Goal: Task Accomplishment & Management: Use online tool/utility

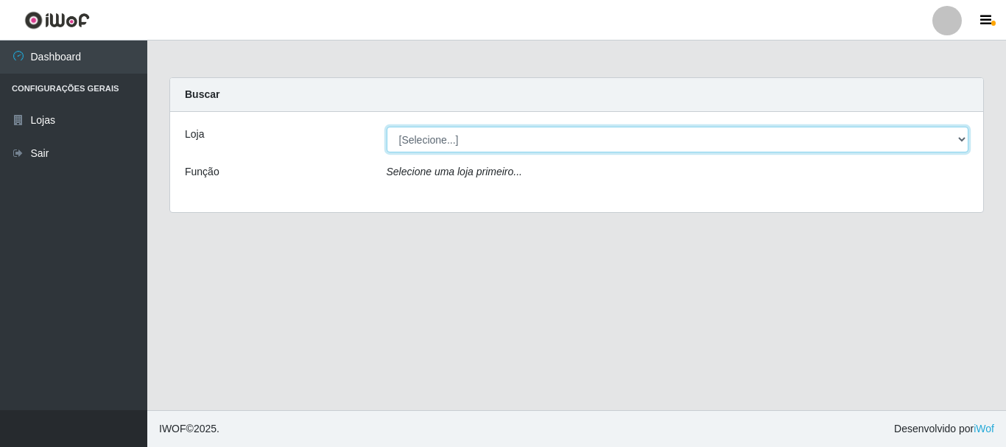
click at [433, 144] on select "[Selecione...] Nordestão - Alecrim" at bounding box center [678, 140] width 583 height 26
select select "453"
click at [387, 127] on select "[Selecione...] Nordestão - Alecrim" at bounding box center [678, 140] width 583 height 26
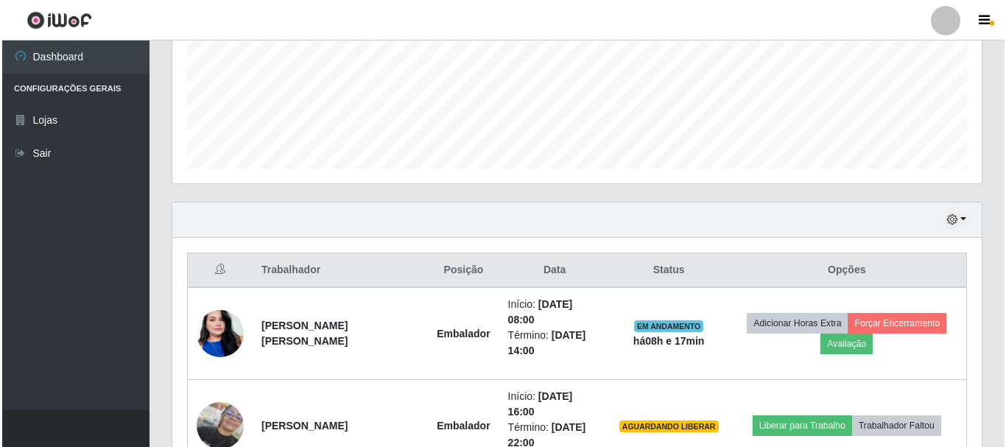
scroll to position [422, 0]
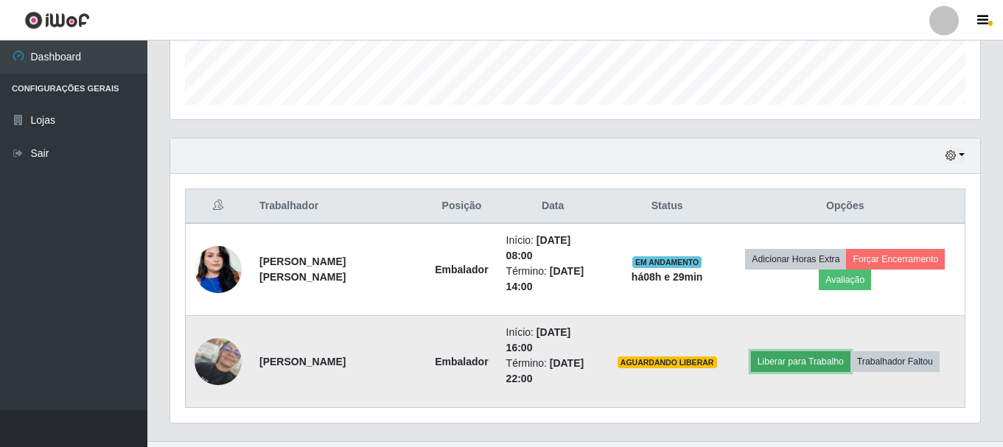
click at [781, 351] on button "Liberar para Trabalho" at bounding box center [800, 361] width 99 height 21
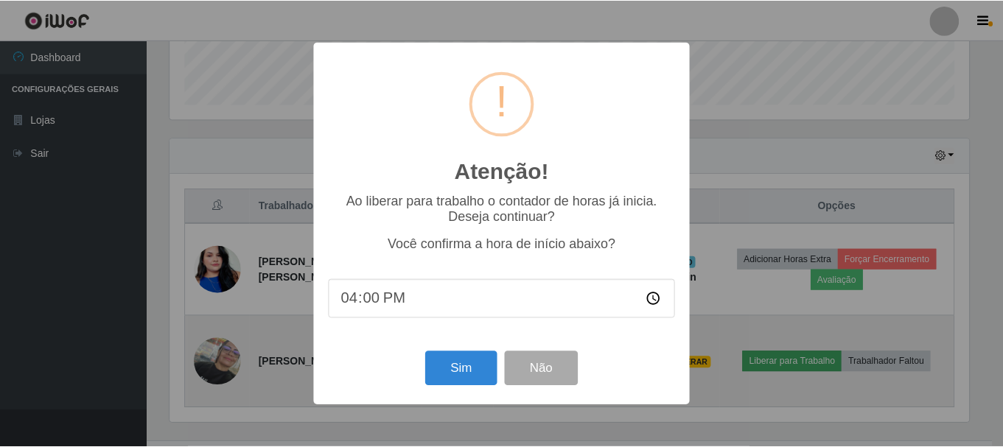
scroll to position [306, 802]
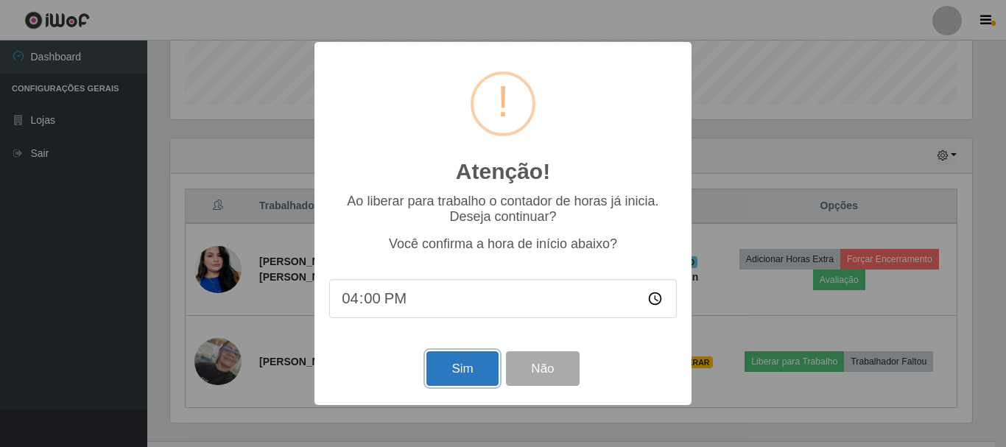
click at [449, 376] on button "Sim" at bounding box center [462, 368] width 71 height 35
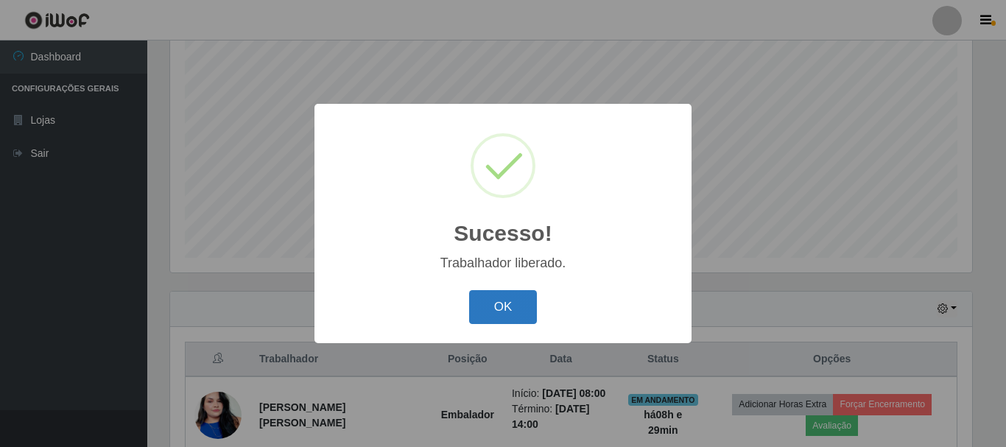
click at [520, 322] on button "OK" at bounding box center [503, 307] width 69 height 35
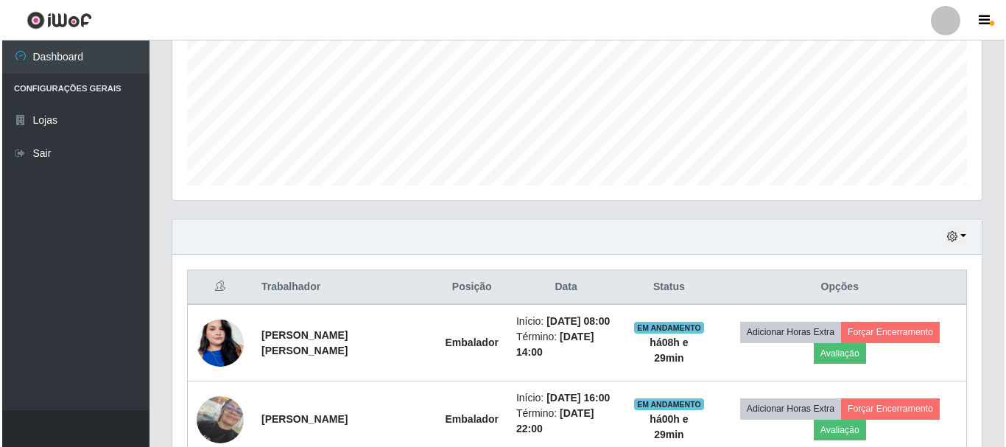
scroll to position [422, 0]
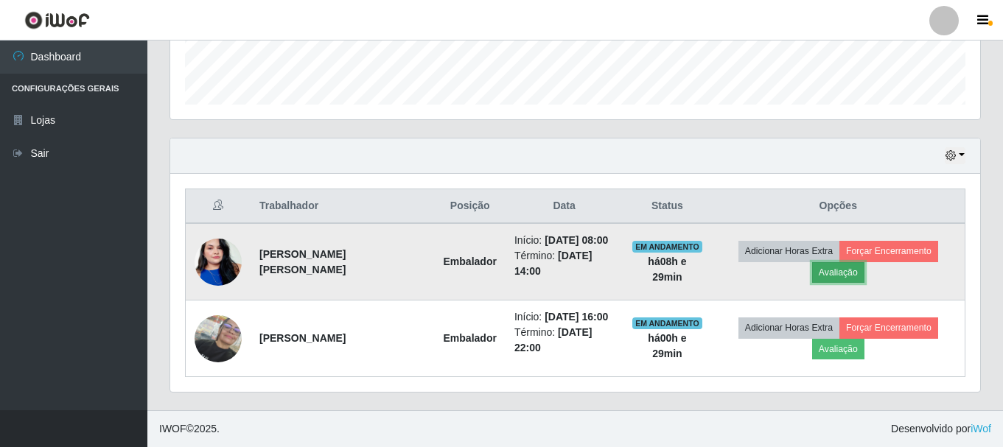
click at [846, 276] on button "Avaliação" at bounding box center [838, 272] width 52 height 21
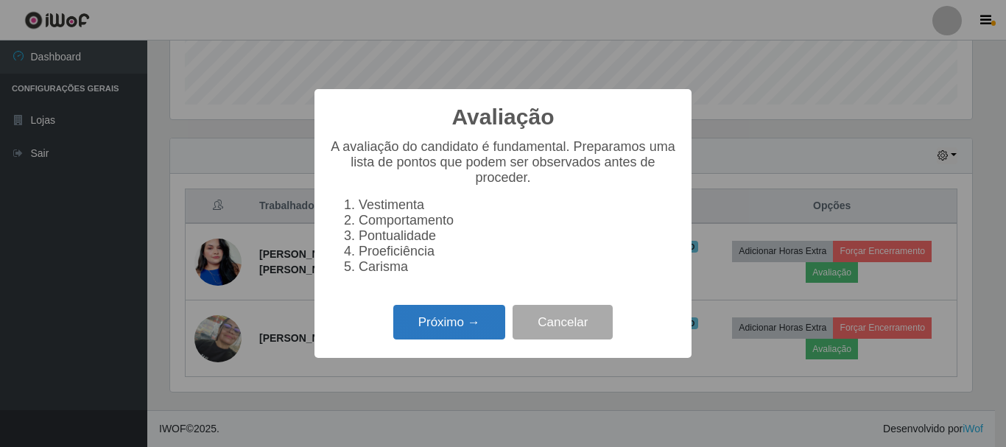
click at [458, 331] on button "Próximo →" at bounding box center [449, 322] width 112 height 35
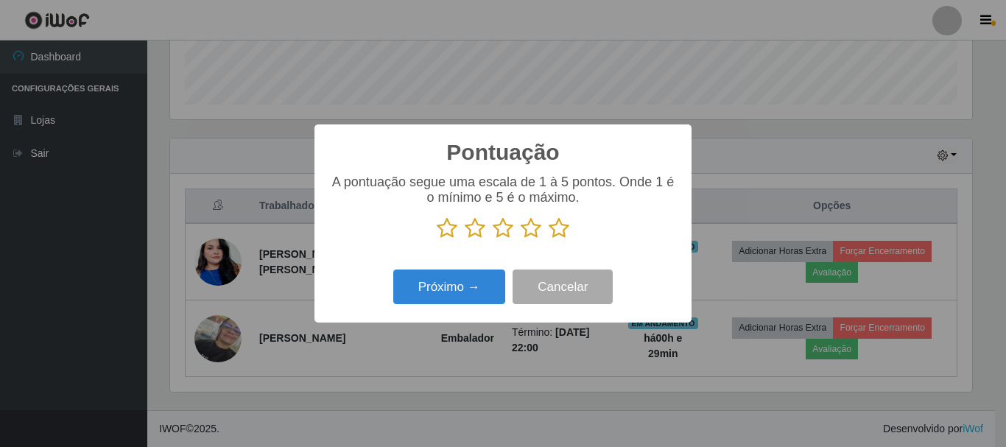
scroll to position [736387, 735890]
click at [562, 234] on icon at bounding box center [559, 228] width 21 height 22
click at [549, 239] on input "radio" at bounding box center [549, 239] width 0 height 0
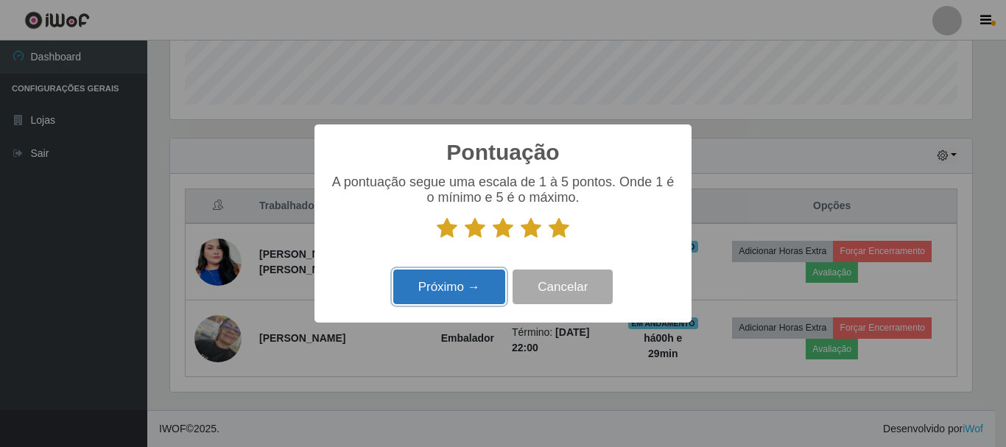
click at [439, 287] on button "Próximo →" at bounding box center [449, 287] width 112 height 35
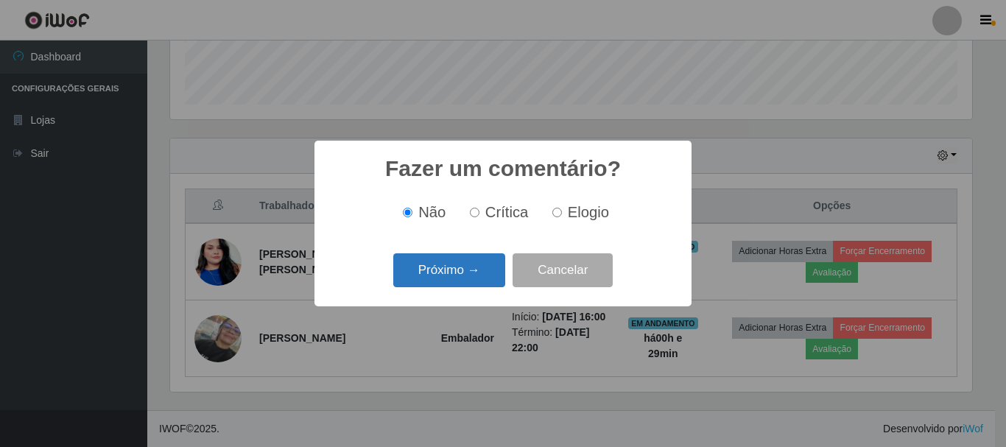
click at [446, 276] on button "Próximo →" at bounding box center [449, 270] width 112 height 35
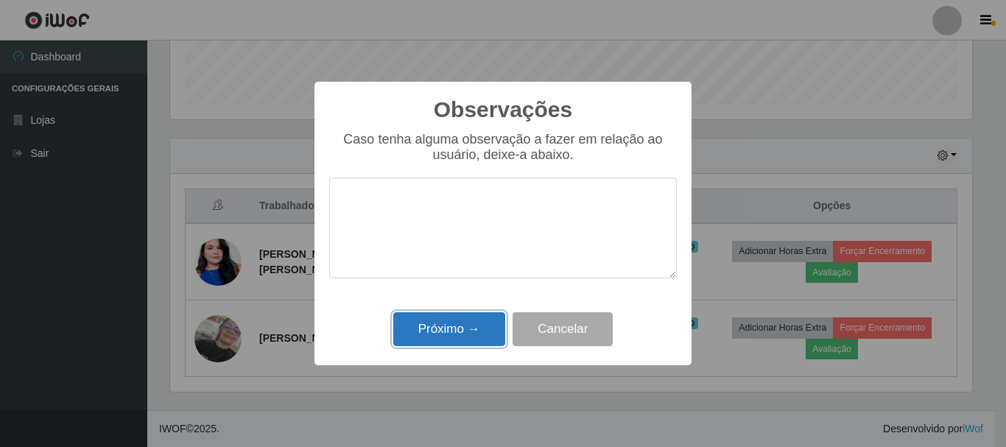
click at [460, 318] on button "Próximo →" at bounding box center [449, 329] width 112 height 35
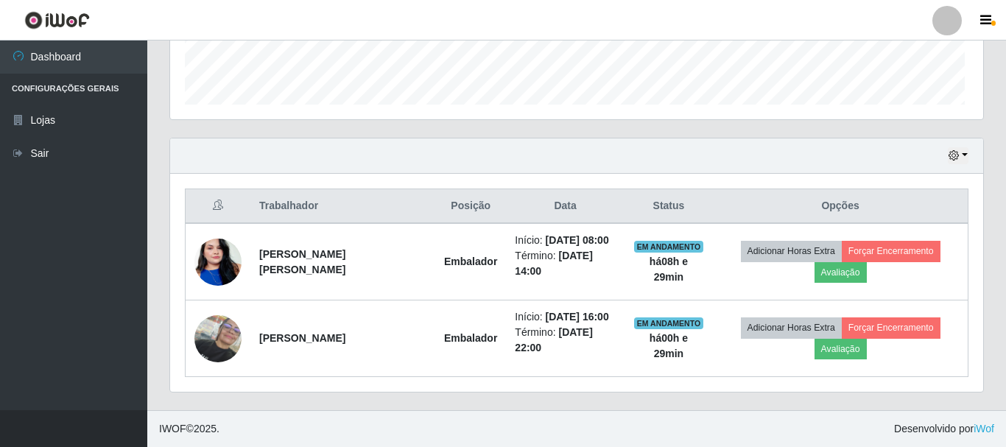
scroll to position [306, 810]
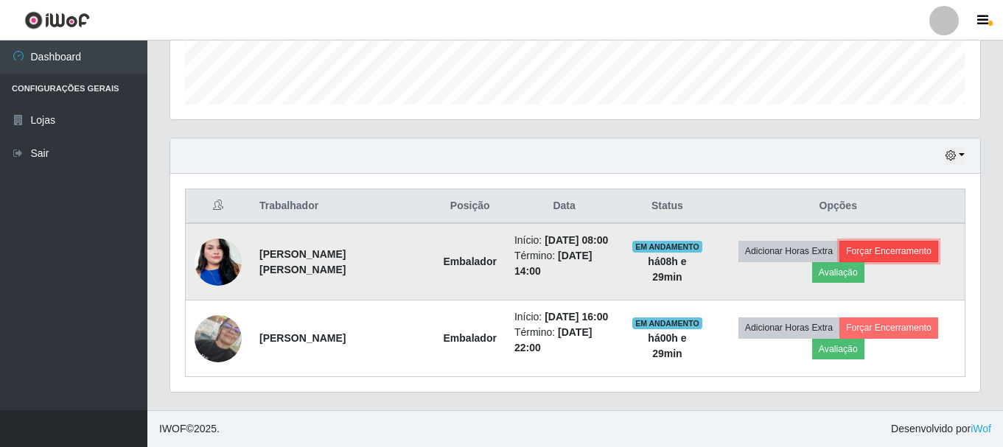
click at [889, 256] on button "Forçar Encerramento" at bounding box center [888, 251] width 99 height 21
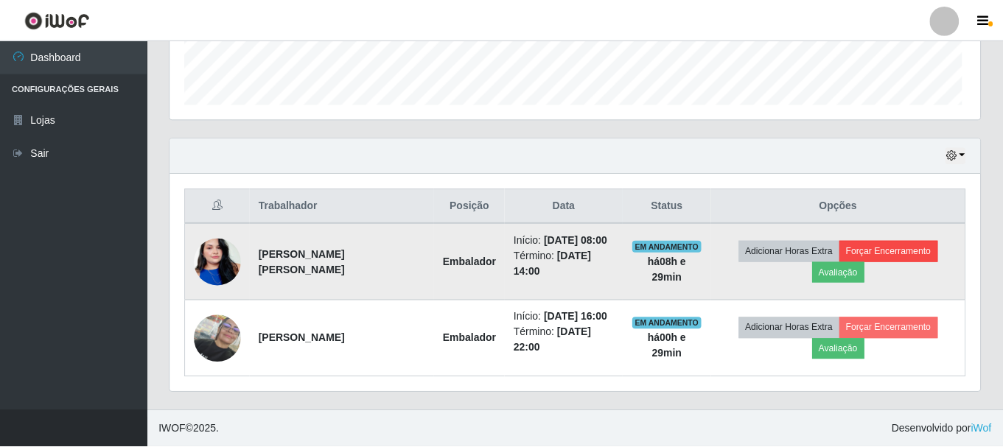
scroll to position [306, 802]
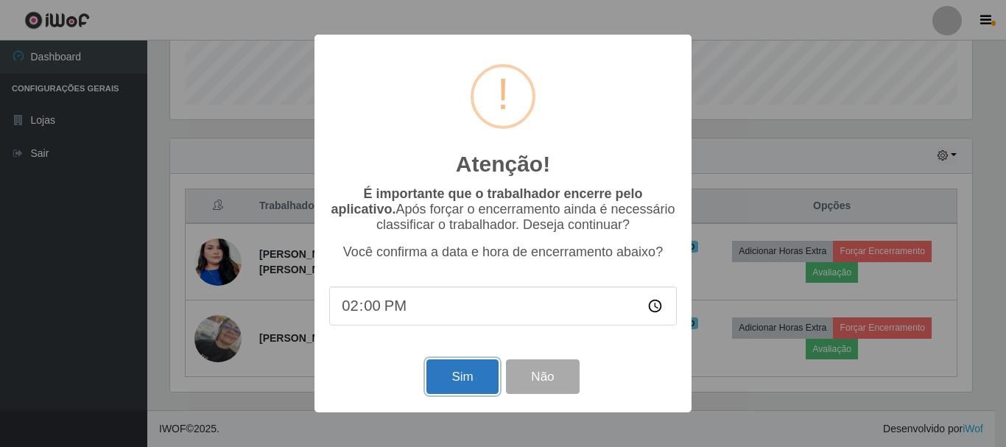
click at [477, 387] on button "Sim" at bounding box center [462, 377] width 71 height 35
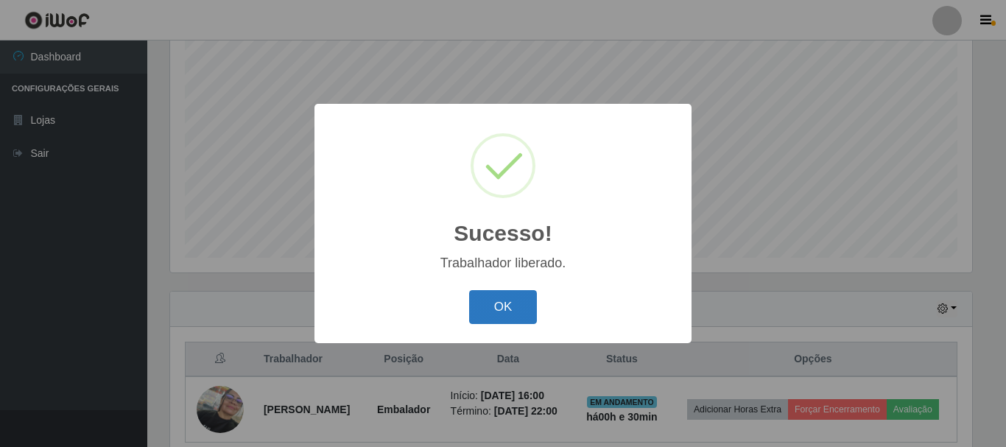
click at [507, 318] on button "OK" at bounding box center [503, 307] width 69 height 35
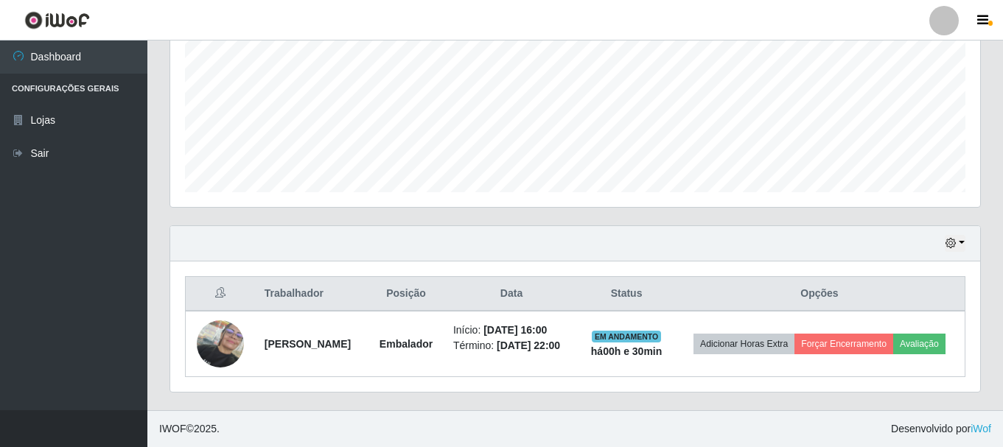
scroll to position [346, 0]
